Goal: Information Seeking & Learning: Learn about a topic

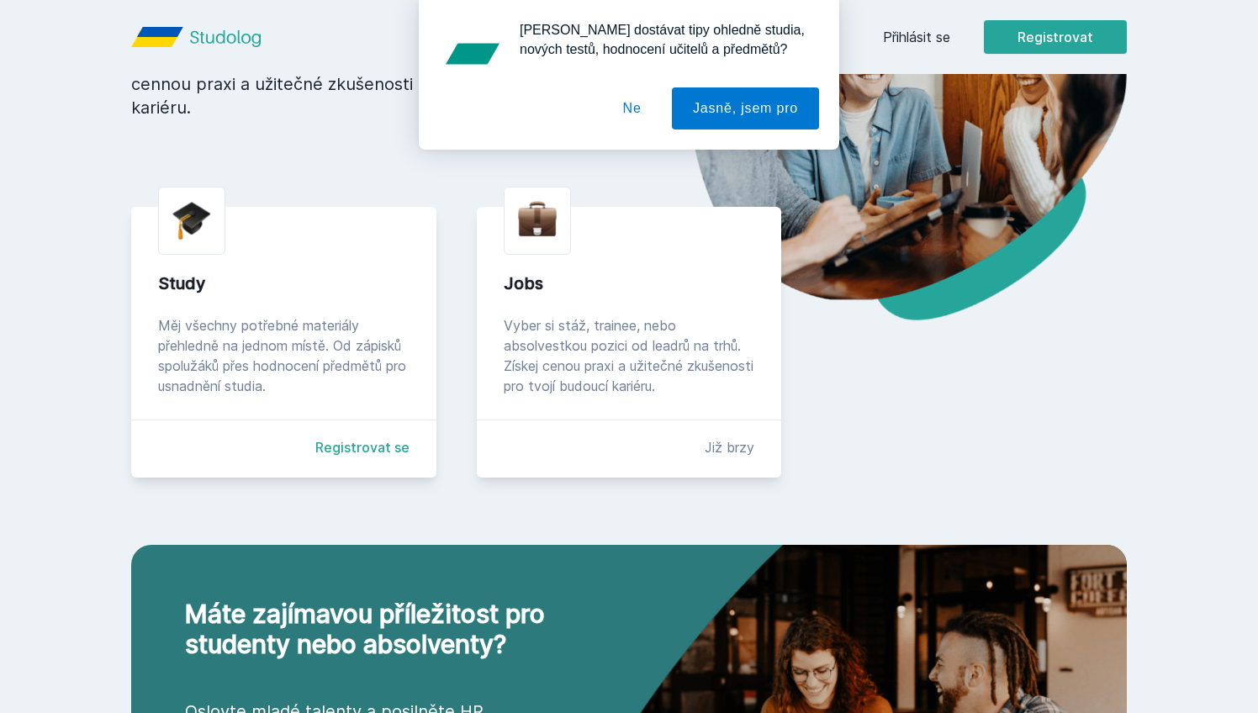
scroll to position [250, 0]
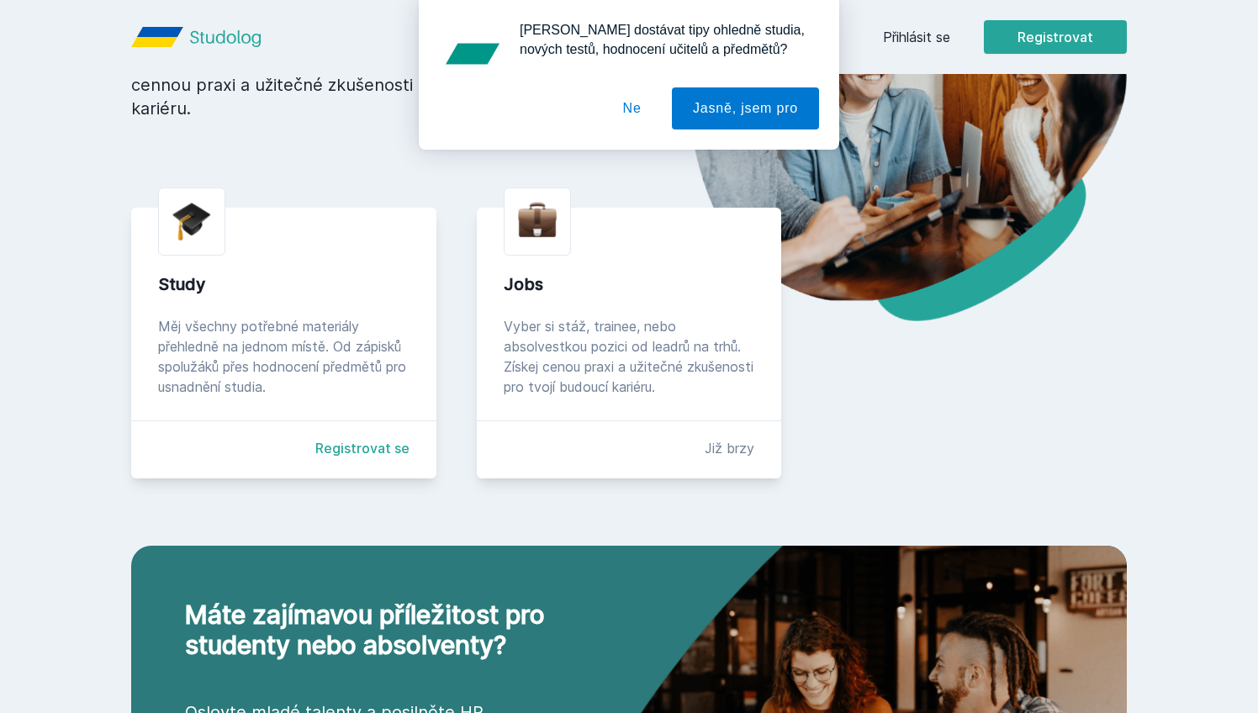
click at [386, 438] on link "Registrovat se" at bounding box center [362, 448] width 94 height 20
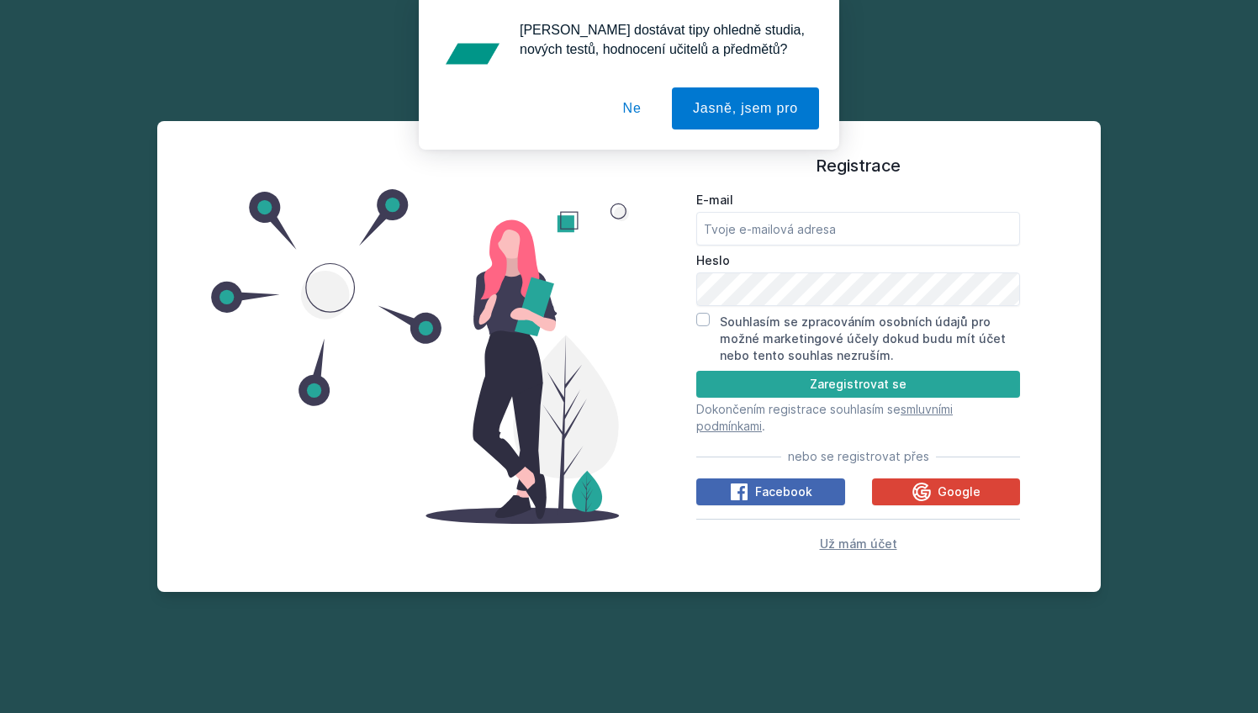
click at [883, 547] on span "Už mám účet" at bounding box center [858, 543] width 77 height 14
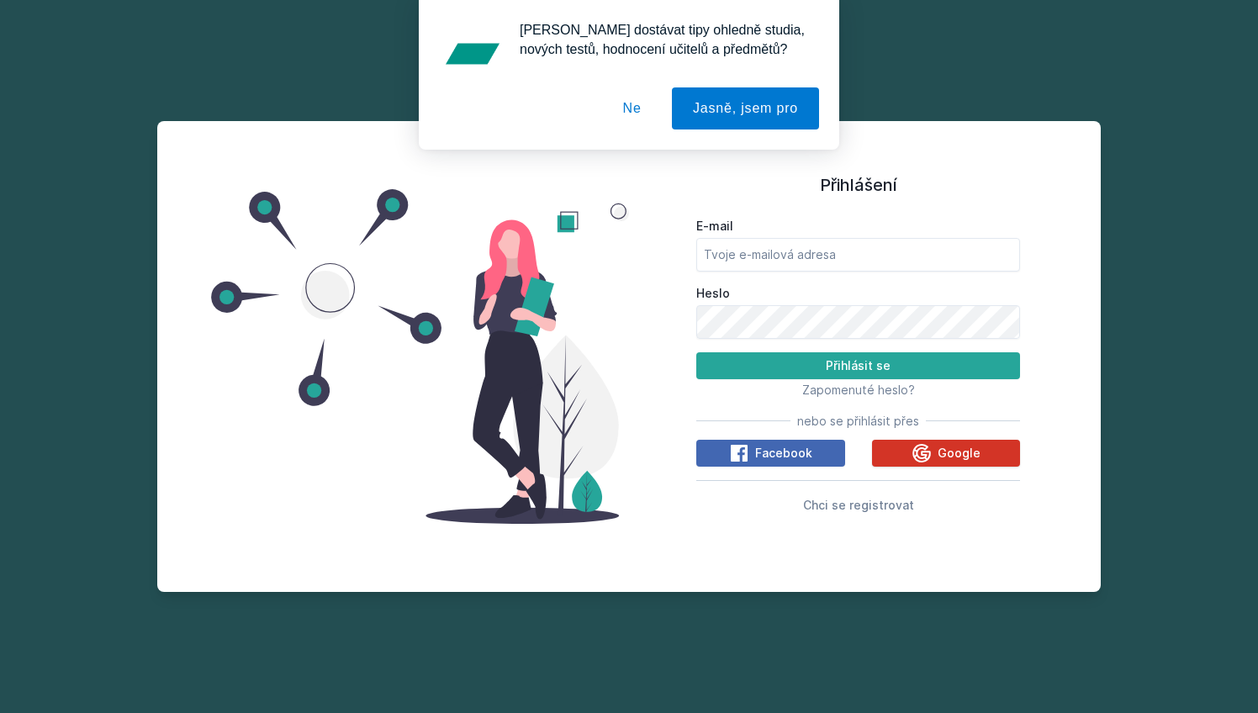
click at [935, 457] on div "Google" at bounding box center [946, 453] width 69 height 20
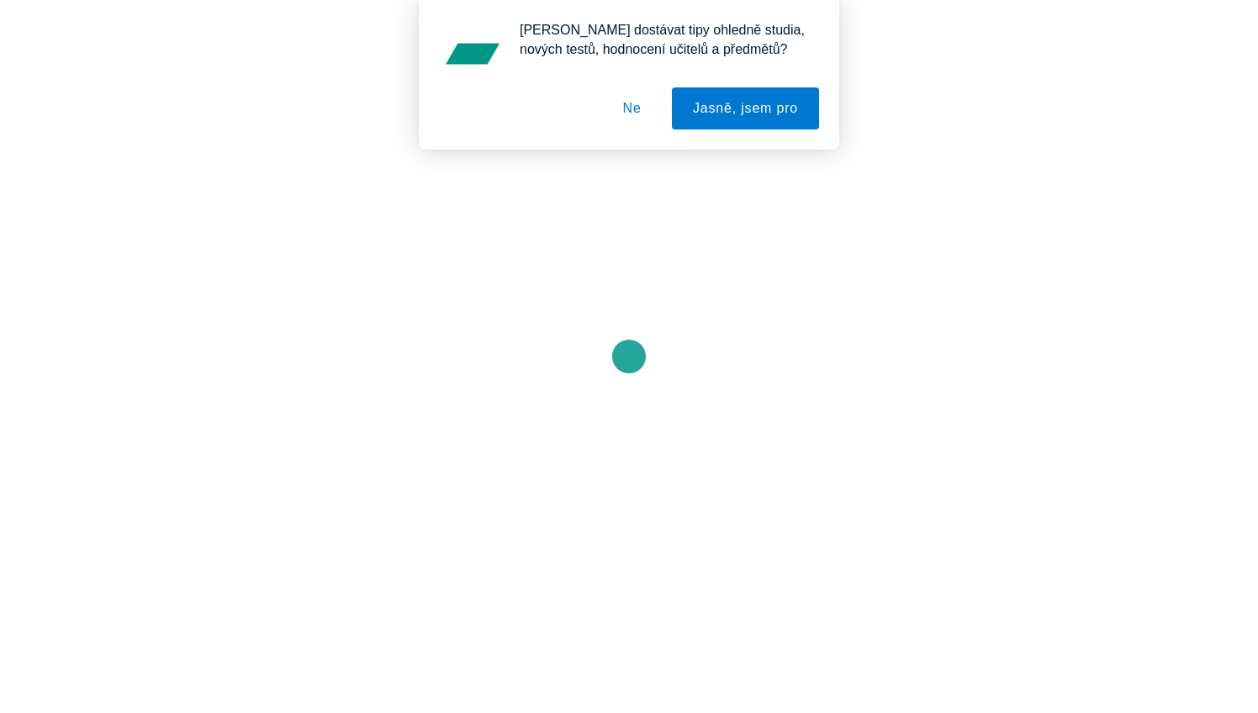
click at [634, 108] on button "Ne" at bounding box center [632, 108] width 61 height 42
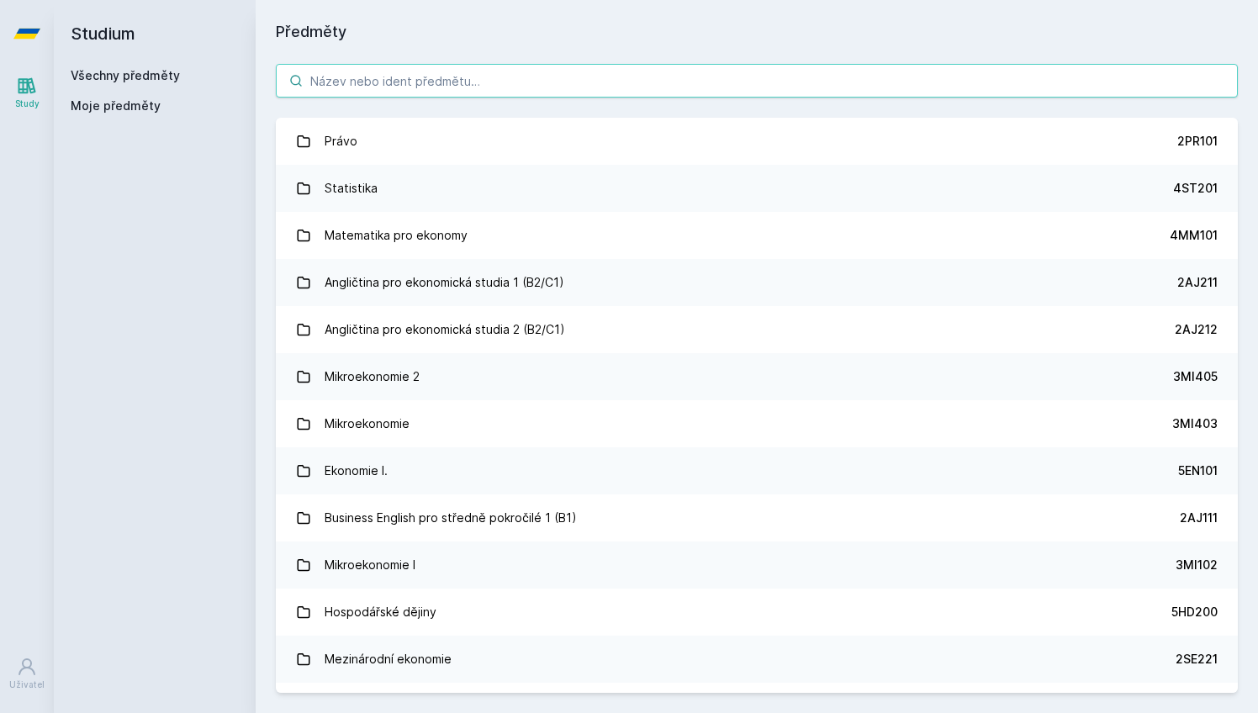
click at [521, 88] on input "search" at bounding box center [757, 81] width 962 height 34
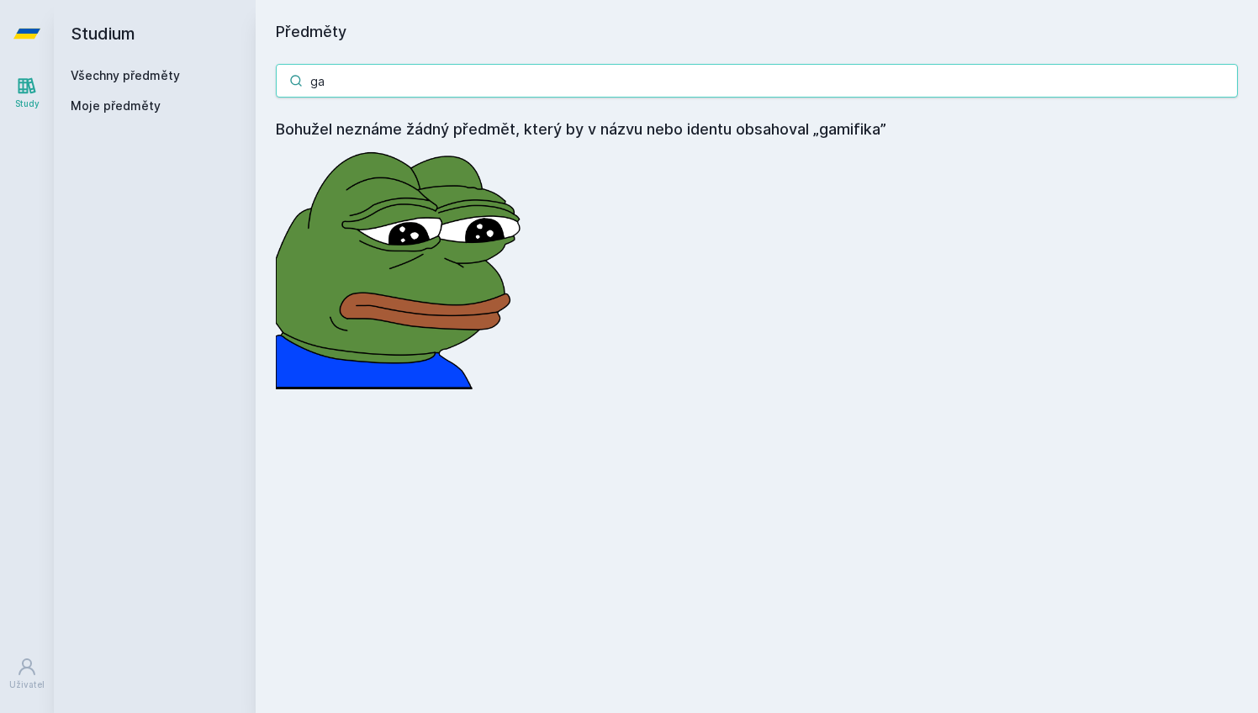
type input "g"
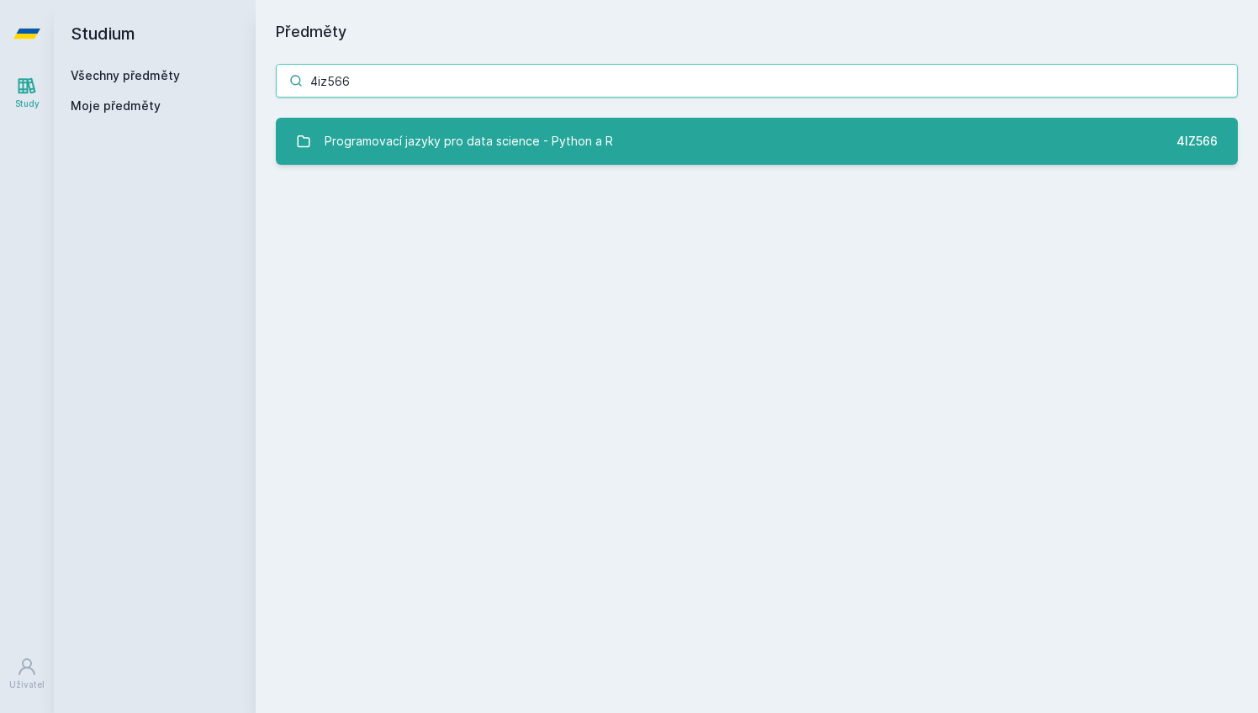
type input "4iz566"
click at [579, 141] on div "Programovací jazyky pro data science - Python a R" at bounding box center [469, 141] width 288 height 34
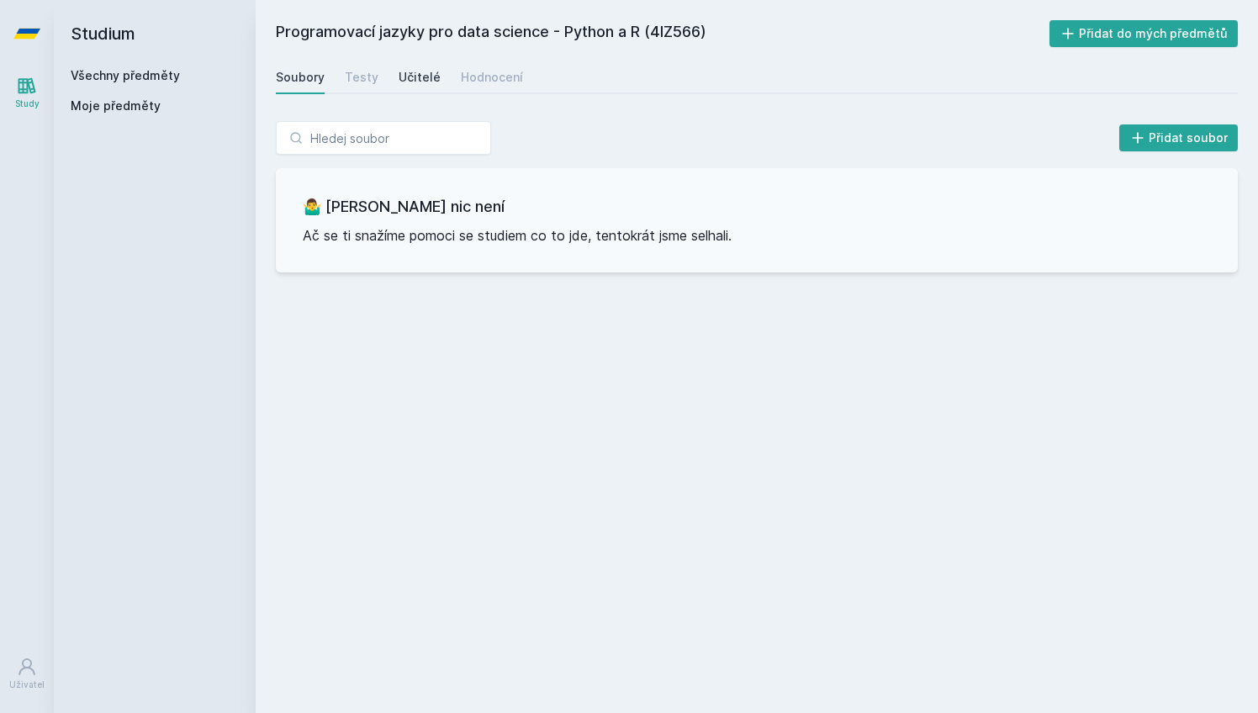
click at [412, 73] on div "Učitelé" at bounding box center [420, 77] width 42 height 17
click at [494, 88] on link "Hodnocení" at bounding box center [492, 78] width 62 height 34
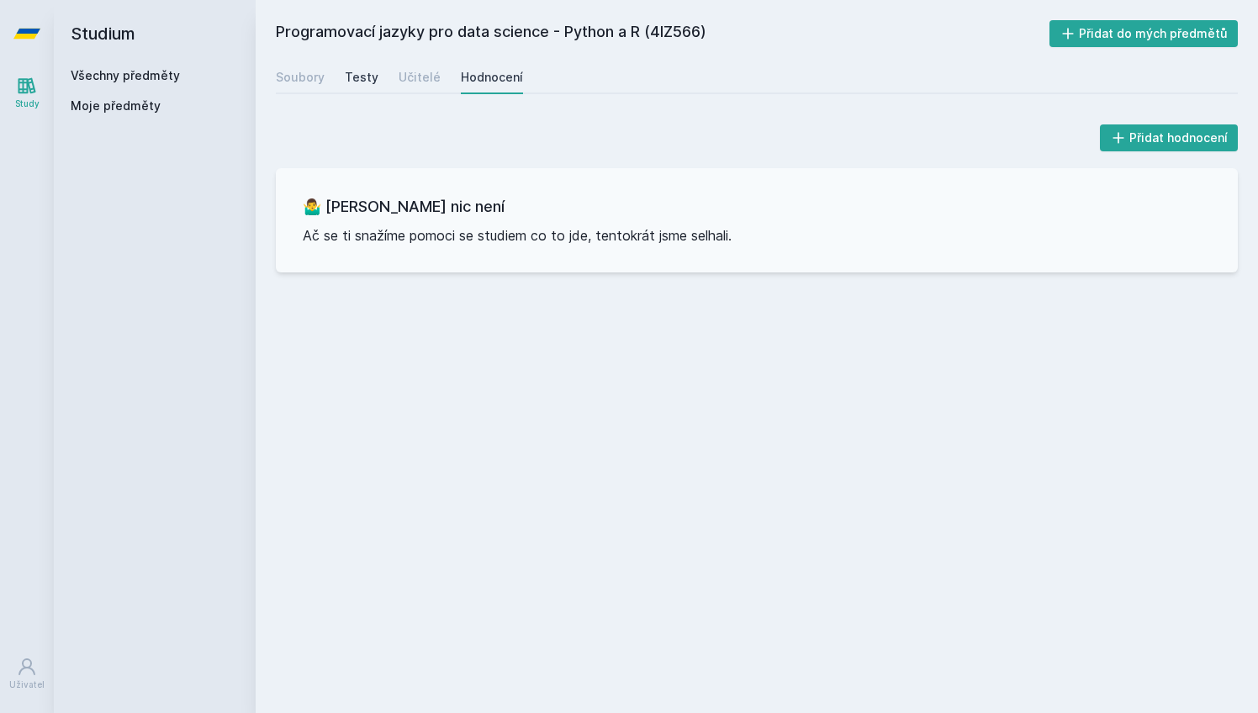
click at [363, 83] on div "Testy" at bounding box center [362, 77] width 34 height 17
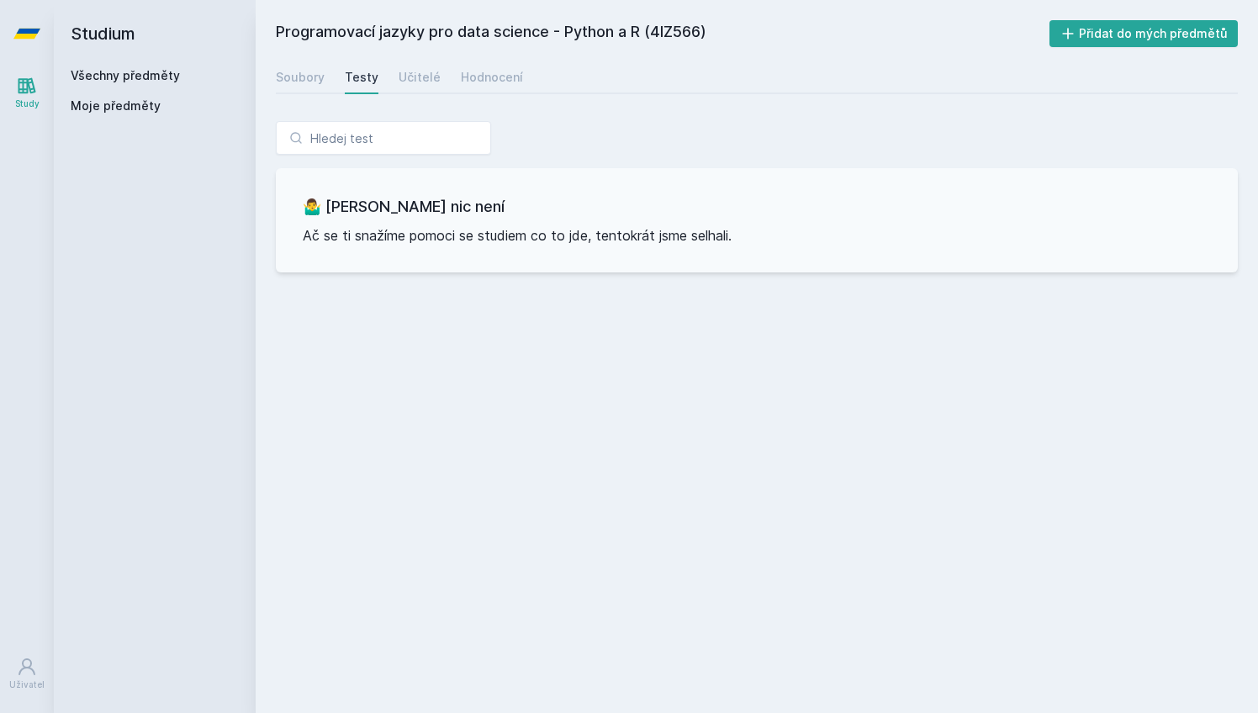
click at [117, 34] on h2 "Studium" at bounding box center [155, 33] width 168 height 67
click at [24, 90] on icon at bounding box center [27, 86] width 18 height 16
